Goal: Task Accomplishment & Management: Use online tool/utility

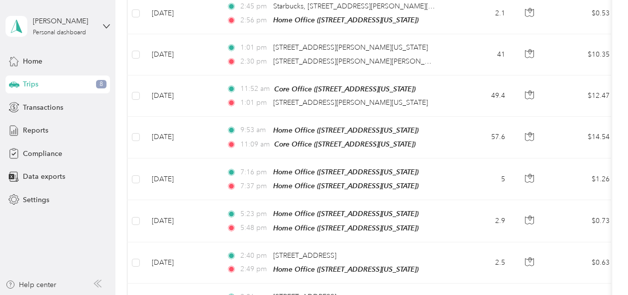
scroll to position [659, 0]
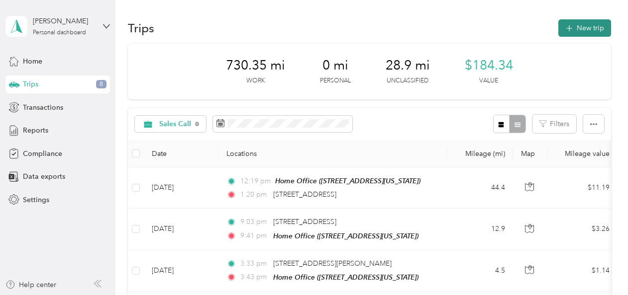
click at [579, 26] on button "New trip" at bounding box center [584, 27] width 53 height 17
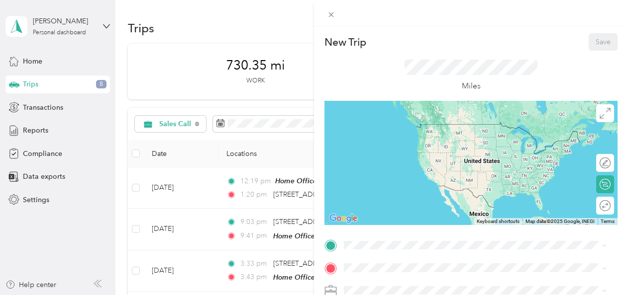
click at [398, 137] on span "[STREET_ADDRESS][US_STATE]" at bounding box center [412, 139] width 99 height 8
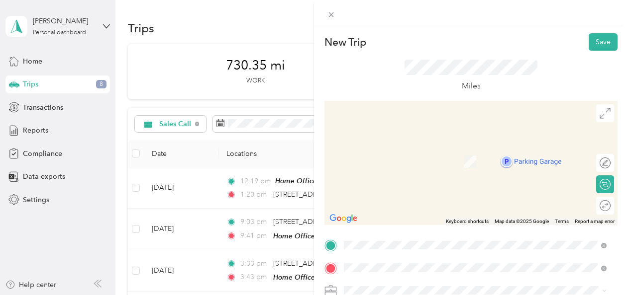
click at [479, 160] on span "[STREET_ADDRESS][PERSON_NAME][US_STATE]" at bounding box center [440, 162] width 155 height 8
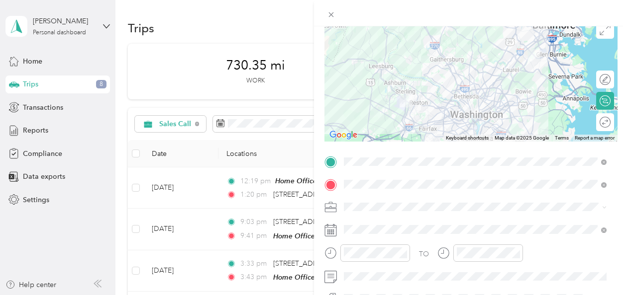
scroll to position [99, 0]
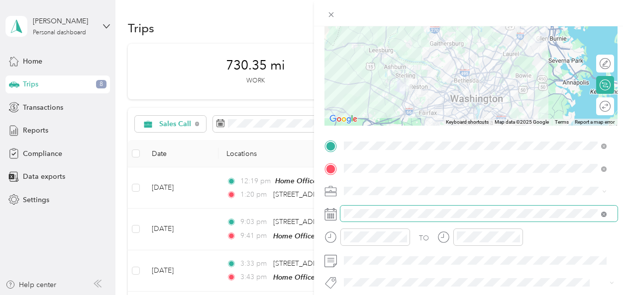
click at [602, 213] on icon at bounding box center [603, 214] width 5 height 5
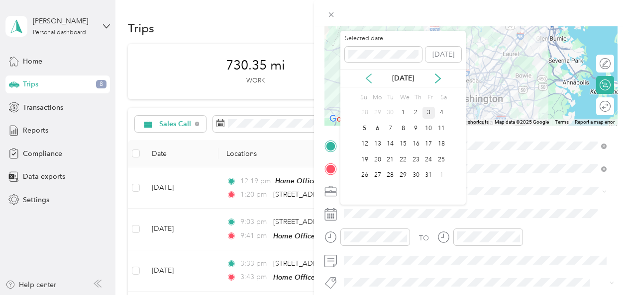
click at [367, 78] on icon at bounding box center [368, 79] width 10 height 10
click at [378, 111] on div "1" at bounding box center [377, 113] width 13 height 12
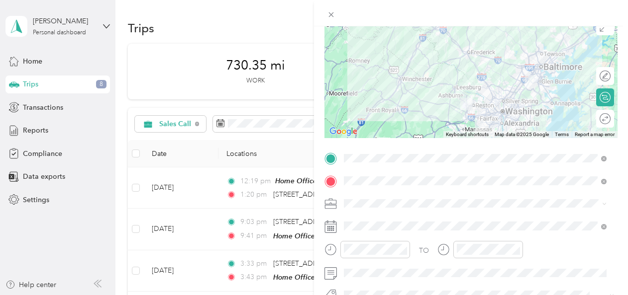
scroll to position [0, 0]
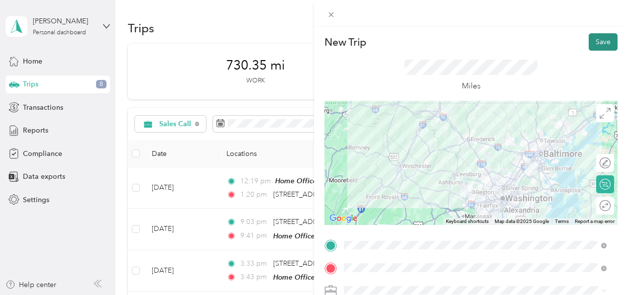
click at [589, 41] on button "Save" at bounding box center [602, 41] width 29 height 17
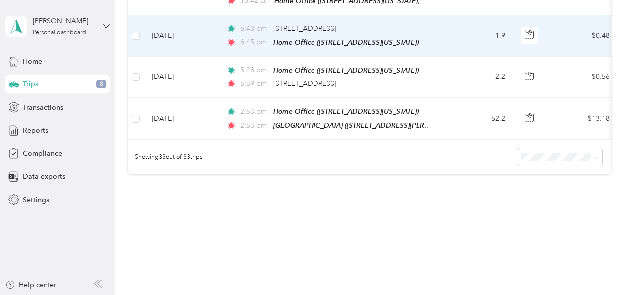
scroll to position [1396, 0]
